Goal: Information Seeking & Learning: Understand process/instructions

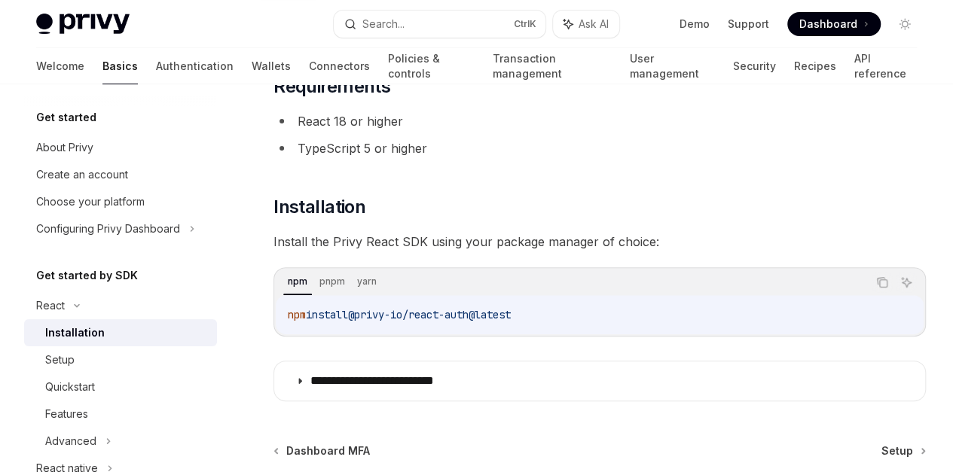
scroll to position [114, 0]
click at [107, 135] on link "About Privy" at bounding box center [120, 147] width 193 height 27
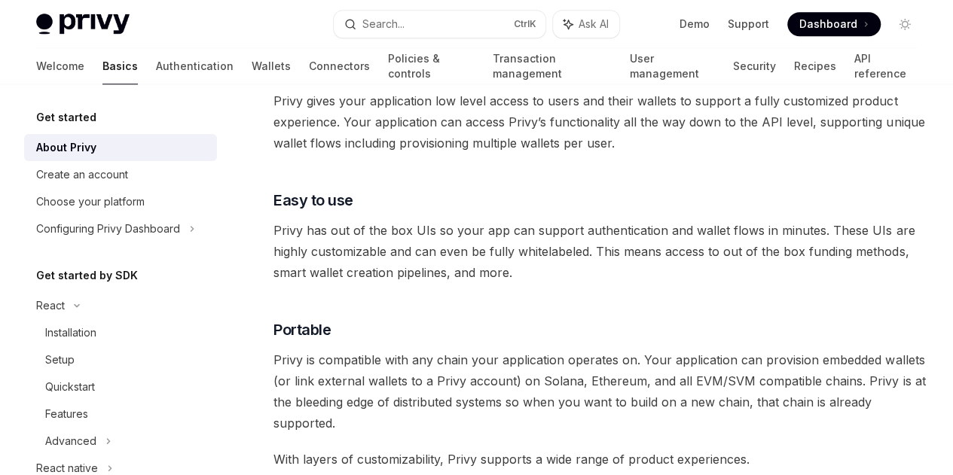
scroll to position [764, 0]
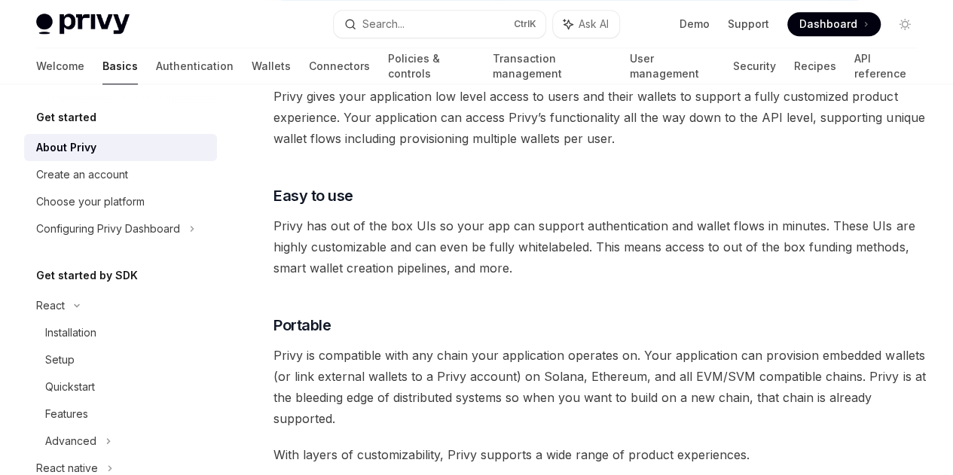
drag, startPoint x: 524, startPoint y: 202, endPoint x: 279, endPoint y: 183, distance: 245.5
click at [279, 20] on span "Privy regularly undergoes rigorous audits to ensure your users control and priv…" at bounding box center [599, 8] width 652 height 21
click at [368, 20] on span "Privy regularly undergoes rigorous audits to ensure your users control and priv…" at bounding box center [599, 8] width 652 height 21
click at [475, 209] on div "Privy builds authentication and wallet infrastructure to enable better products…" at bounding box center [599, 190] width 652 height 1529
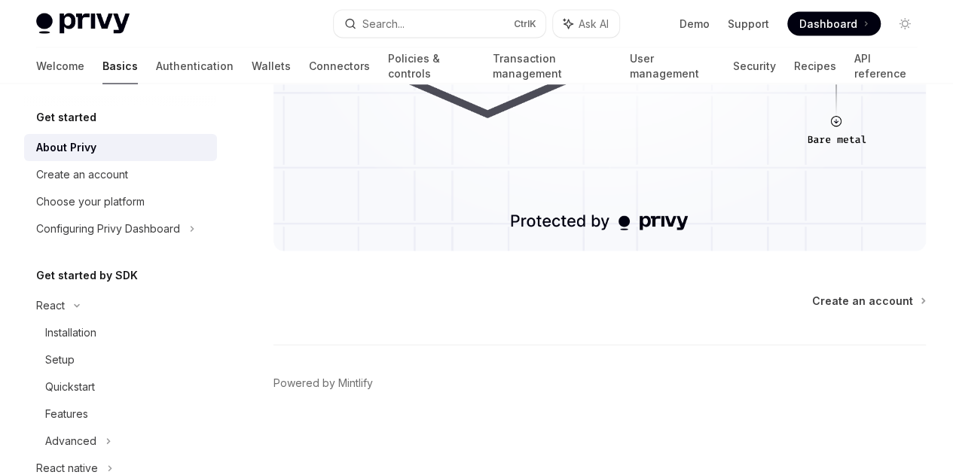
scroll to position [1594, 0]
click at [812, 301] on span "Create an account" at bounding box center [862, 301] width 101 height 15
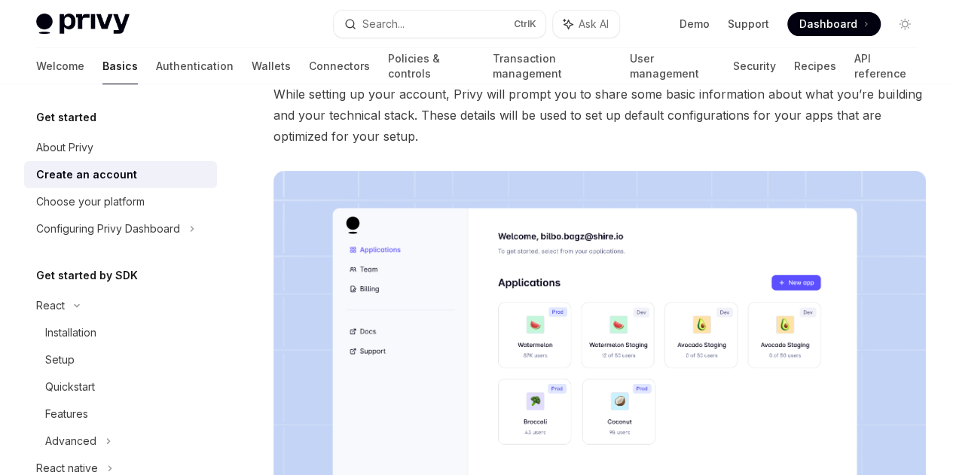
scroll to position [164, 0]
click at [453, 321] on img at bounding box center [599, 403] width 652 height 466
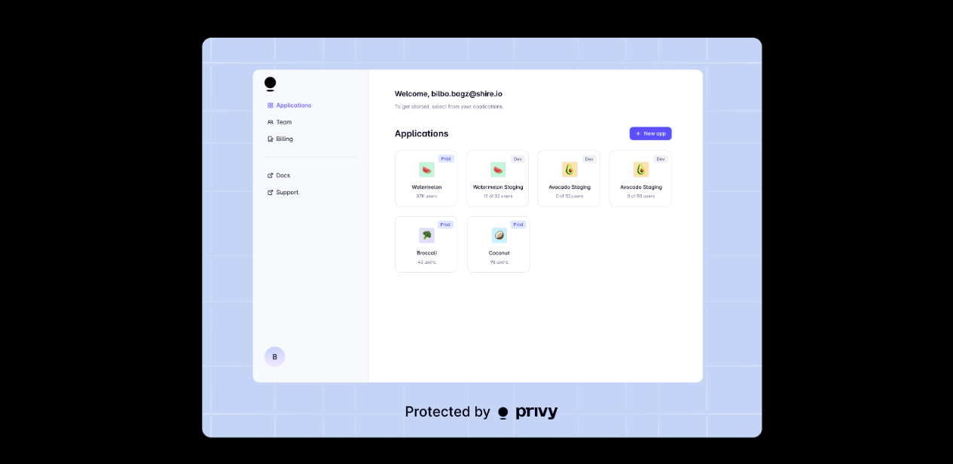
click at [835, 200] on div at bounding box center [476, 232] width 953 height 464
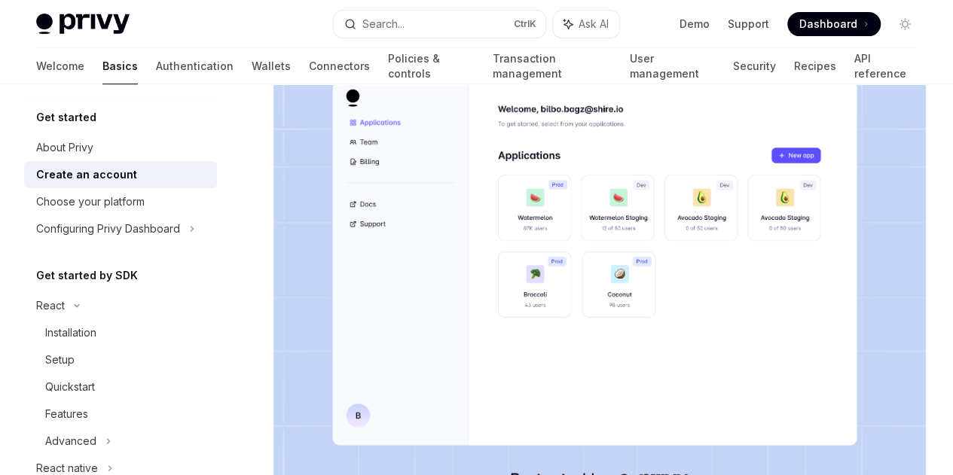
scroll to position [401, 0]
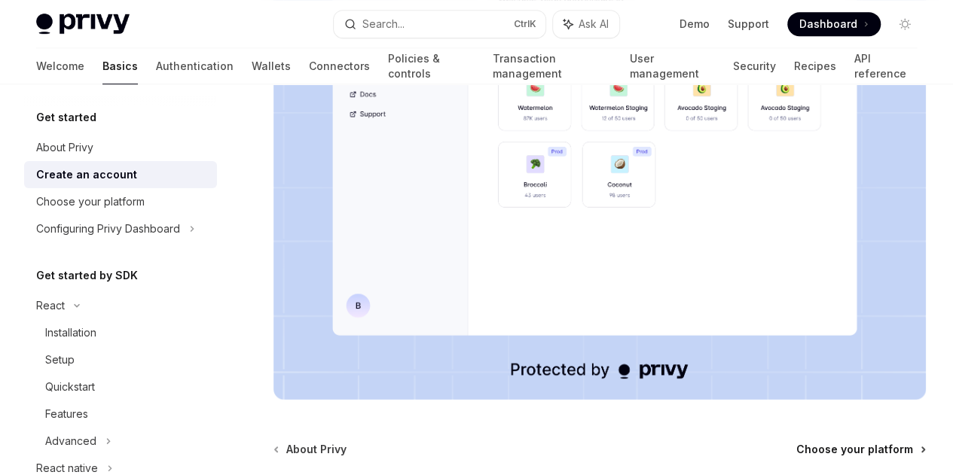
click at [796, 442] on span "Choose your platform" at bounding box center [854, 449] width 117 height 15
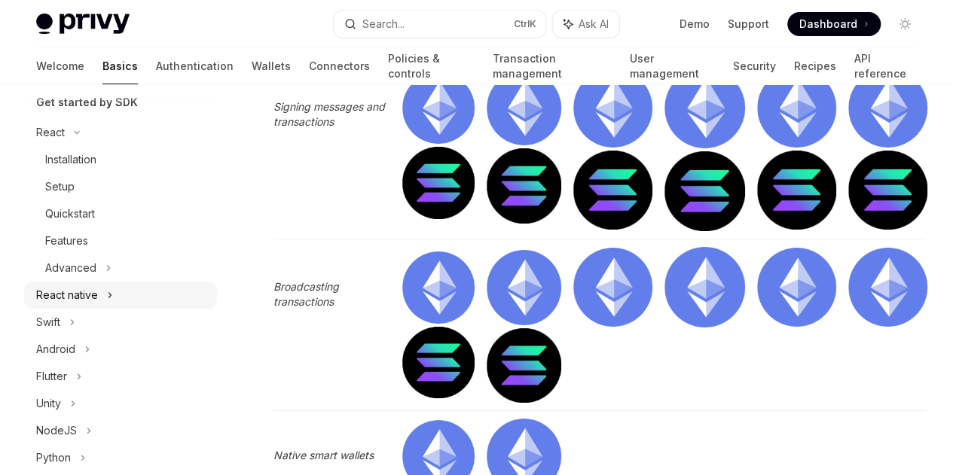
scroll to position [149, 0]
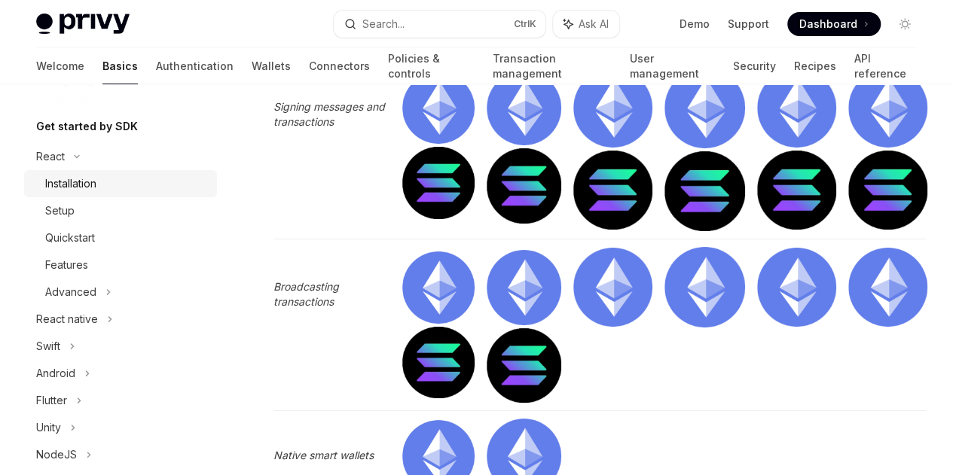
click at [92, 185] on div "Installation" at bounding box center [70, 184] width 51 height 18
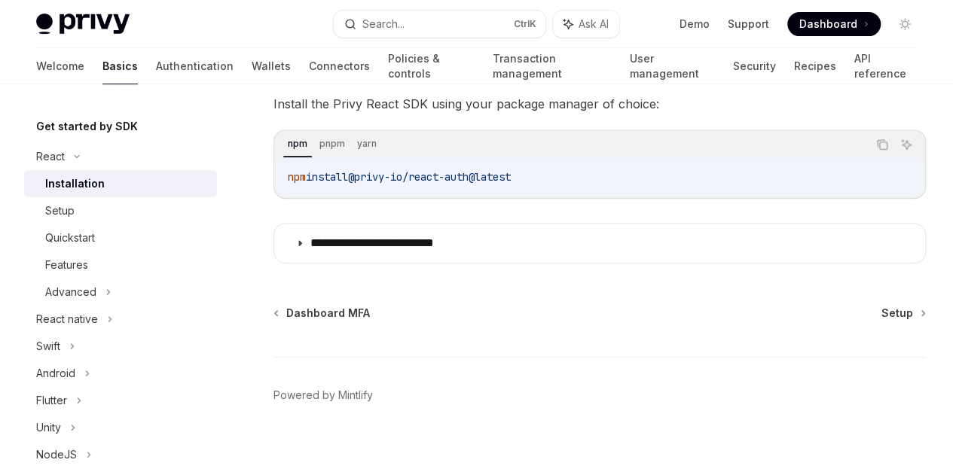
scroll to position [264, 0]
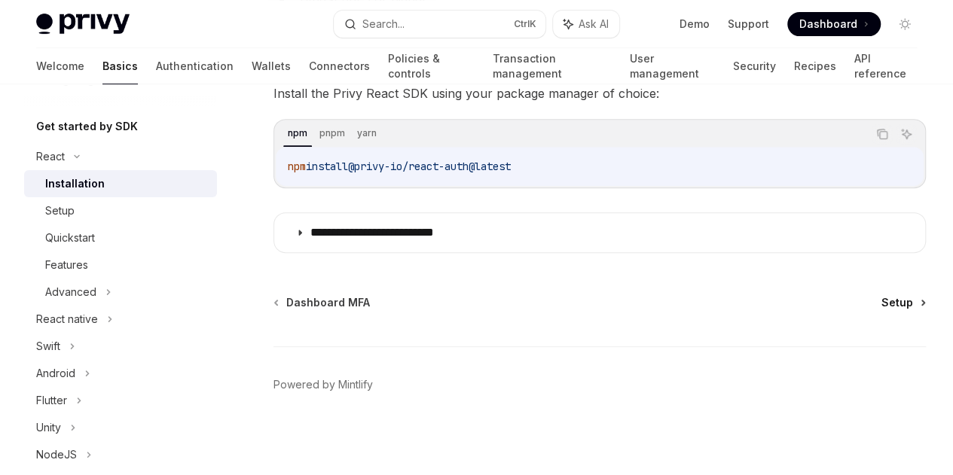
click at [881, 298] on span "Setup" at bounding box center [897, 302] width 32 height 15
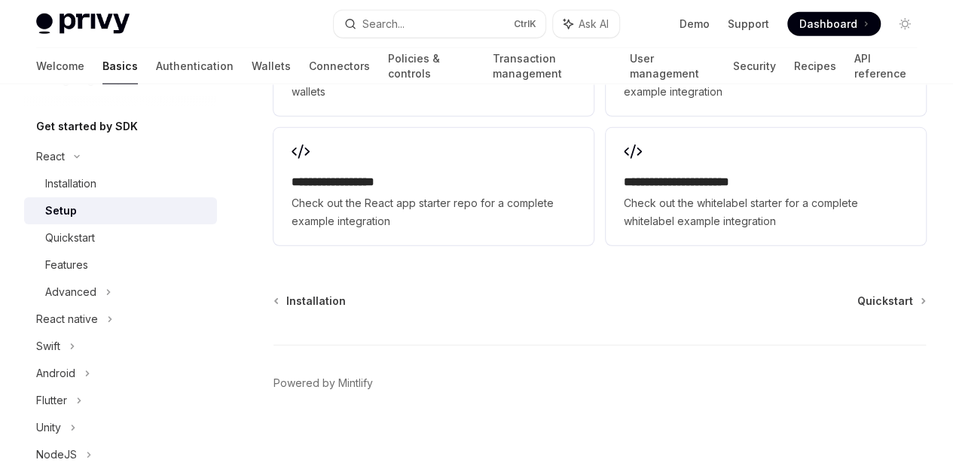
scroll to position [2275, 0]
click at [857, 309] on span "Quickstart" at bounding box center [885, 301] width 56 height 15
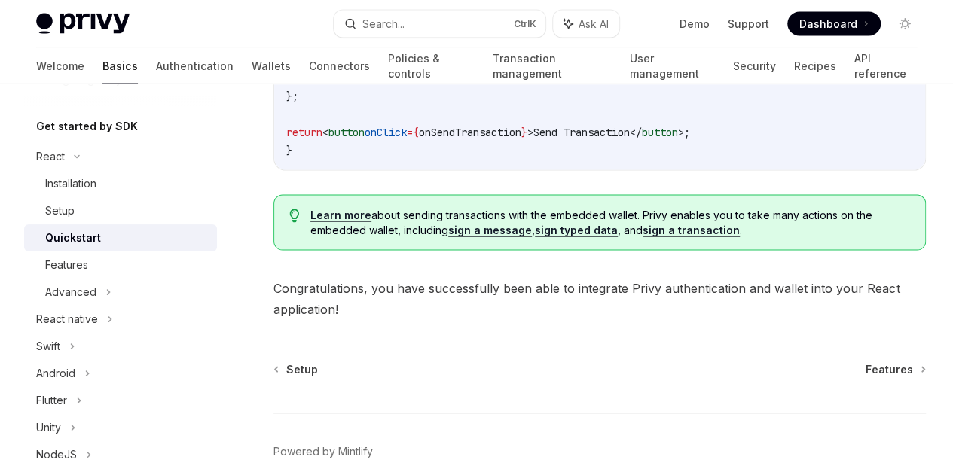
scroll to position [1480, 0]
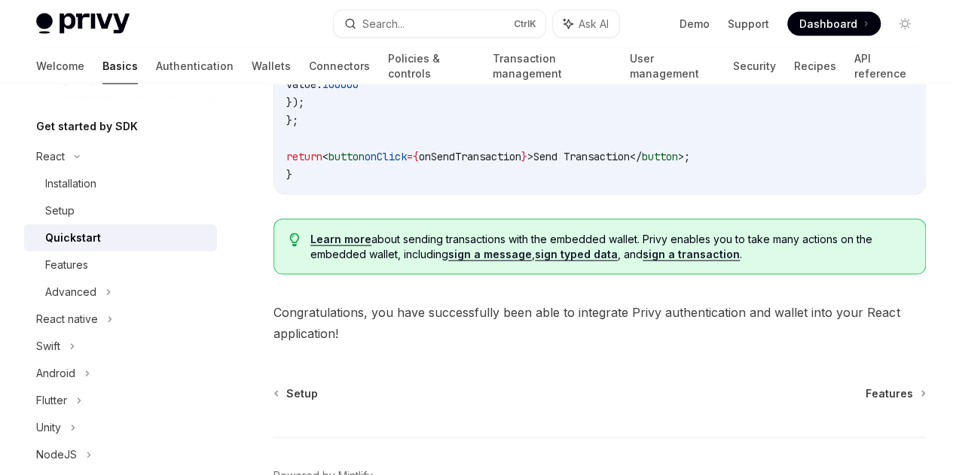
drag, startPoint x: 632, startPoint y: 190, endPoint x: 438, endPoint y: 145, distance: 199.5
click at [438, 145] on div "With the users’ embedded wallet, your application can now prompt the user to si…" at bounding box center [599, 103] width 652 height 368
drag, startPoint x: 515, startPoint y: 172, endPoint x: 276, endPoint y: 156, distance: 239.4
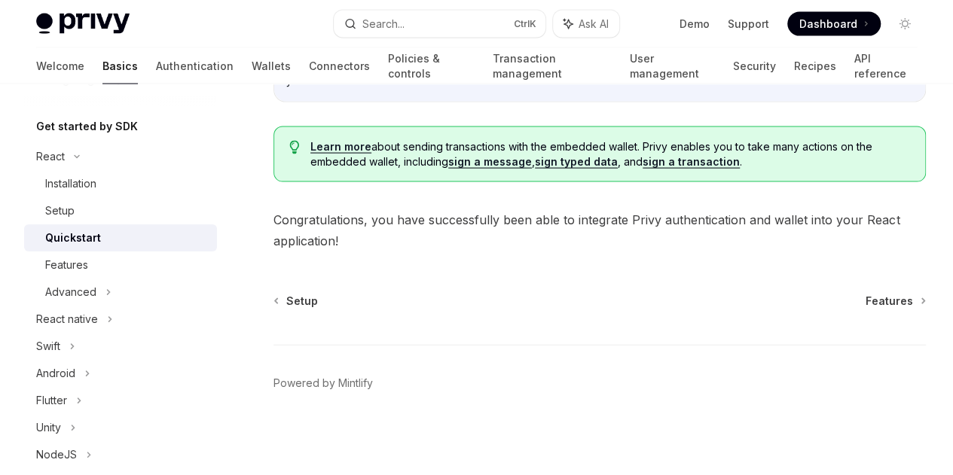
scroll to position [1823, 0]
click at [865, 309] on span "Features" at bounding box center [888, 301] width 47 height 15
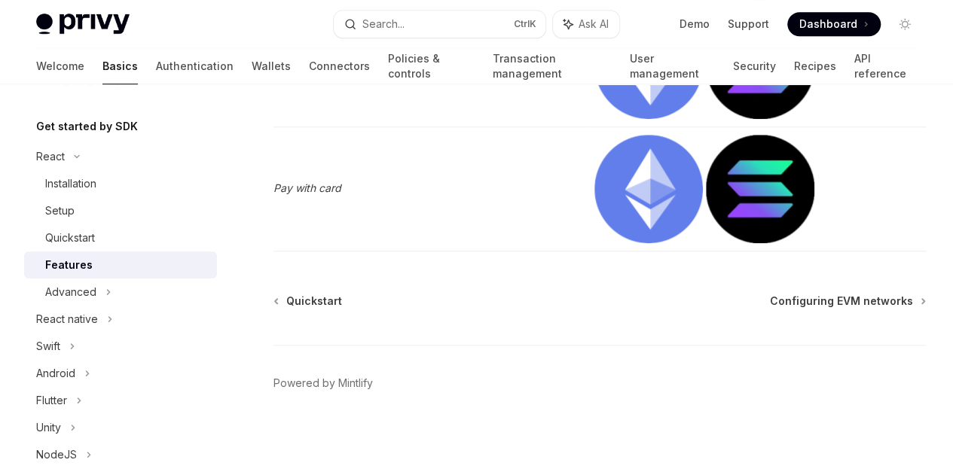
scroll to position [5176, 0]
click at [770, 301] on span "Configuring EVM networks" at bounding box center [841, 301] width 143 height 15
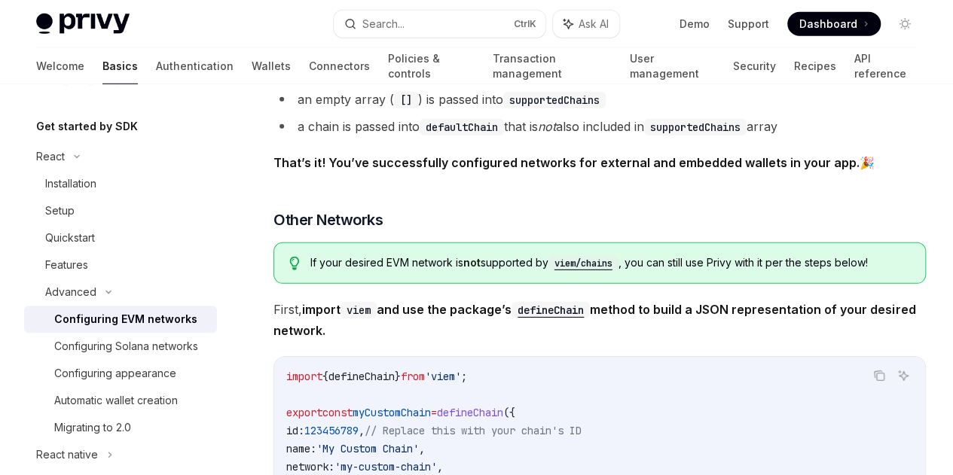
scroll to position [2152, 0]
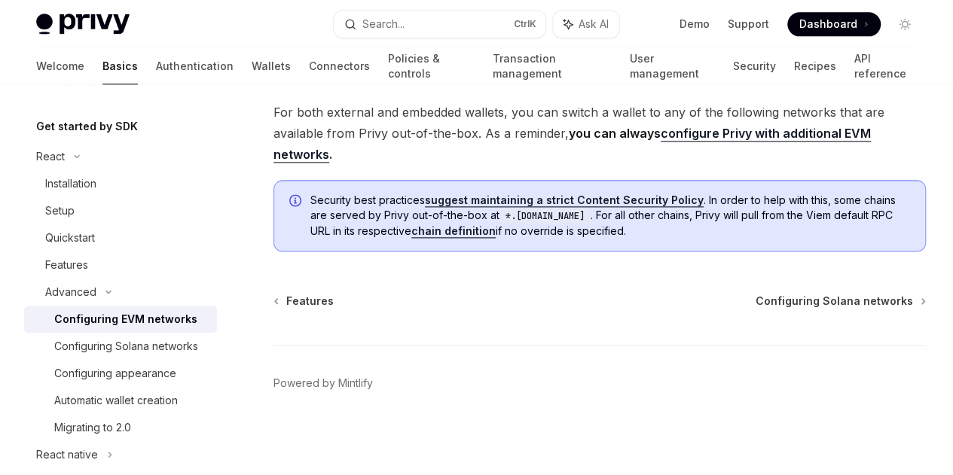
scroll to position [4682, 0]
click at [755, 299] on span "Configuring Solana networks" at bounding box center [833, 301] width 157 height 15
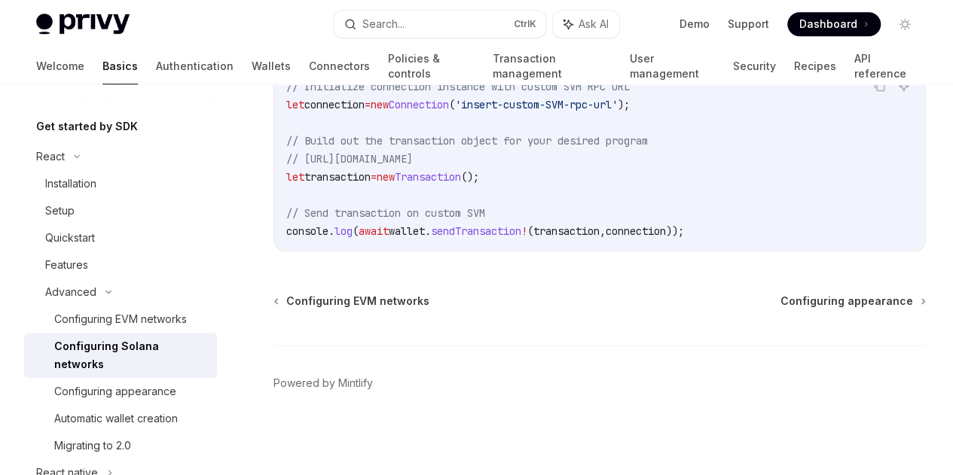
scroll to position [996, 0]
click at [780, 294] on span "Configuring appearance" at bounding box center [846, 301] width 133 height 15
type textarea "*"
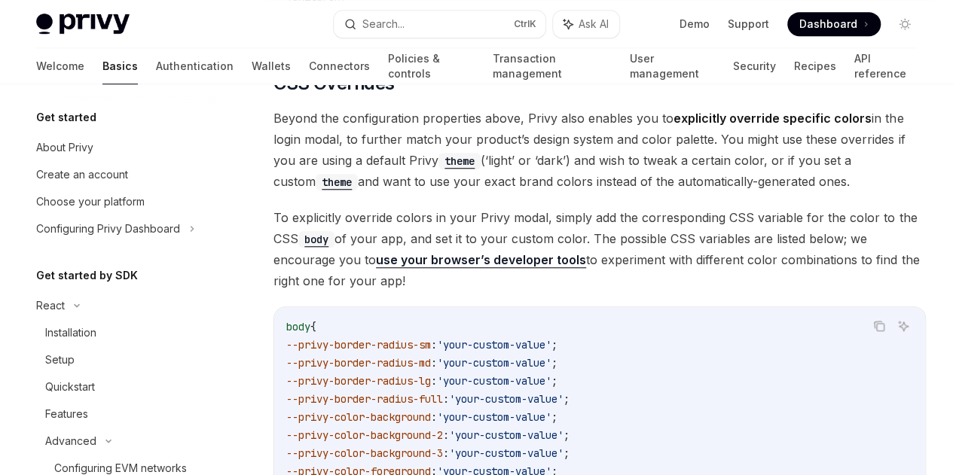
scroll to position [3379, 0]
click at [0, 0] on div "On this page App name Logo Login screen header text Login screen message text T…" at bounding box center [0, 0] width 0 height 0
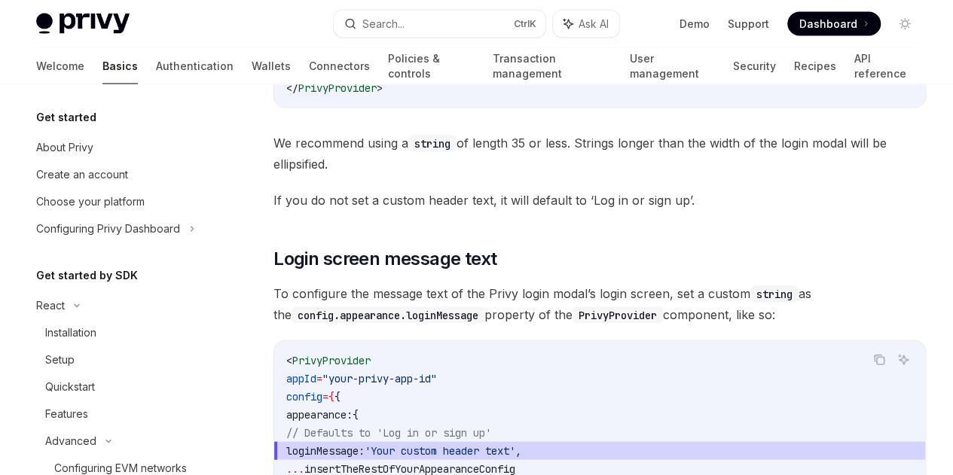
scroll to position [1460, 0]
